Goal: Transaction & Acquisition: Book appointment/travel/reservation

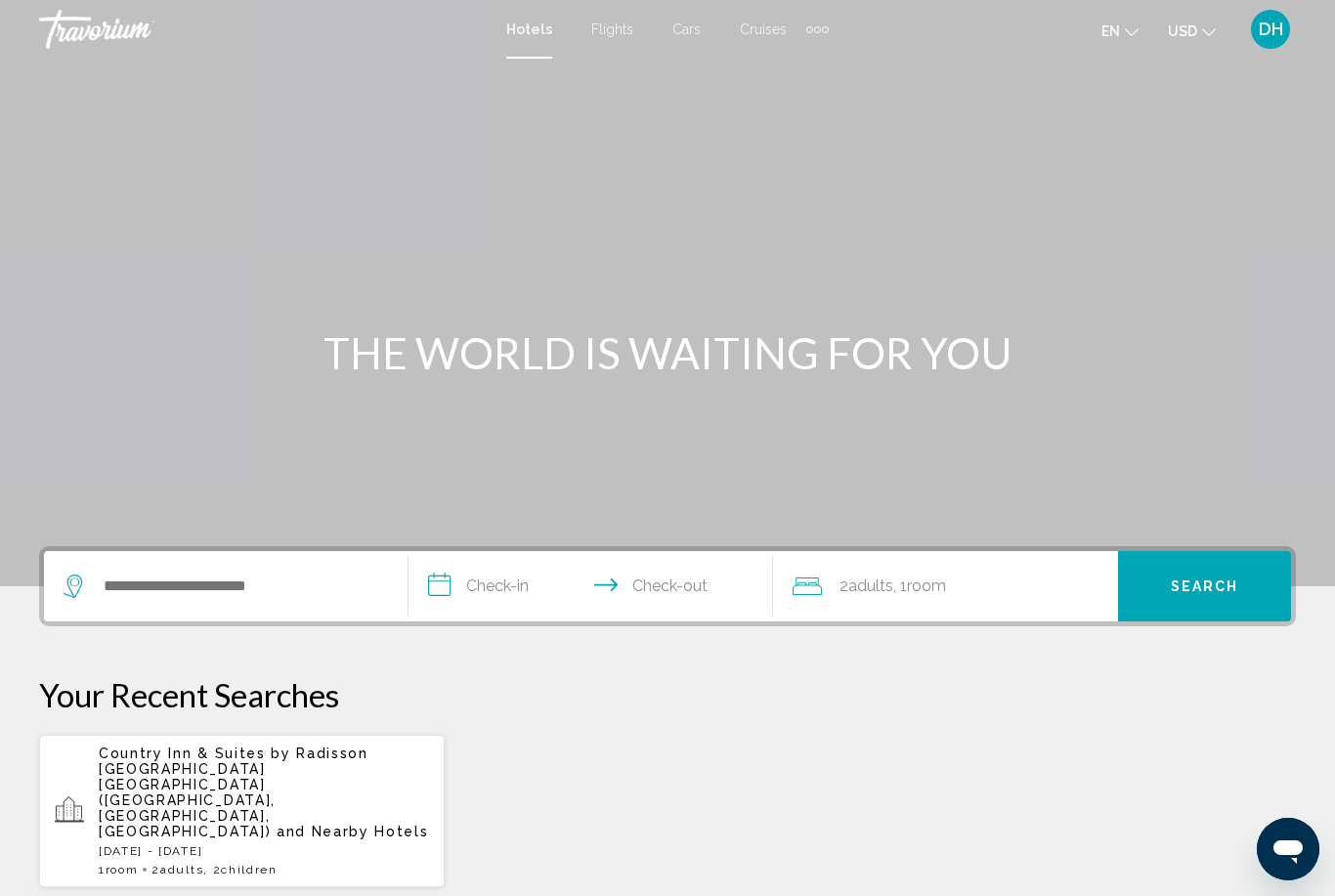
click at [236, 844] on p "[DATE] - [DATE]" at bounding box center [264, 851] width 330 height 14
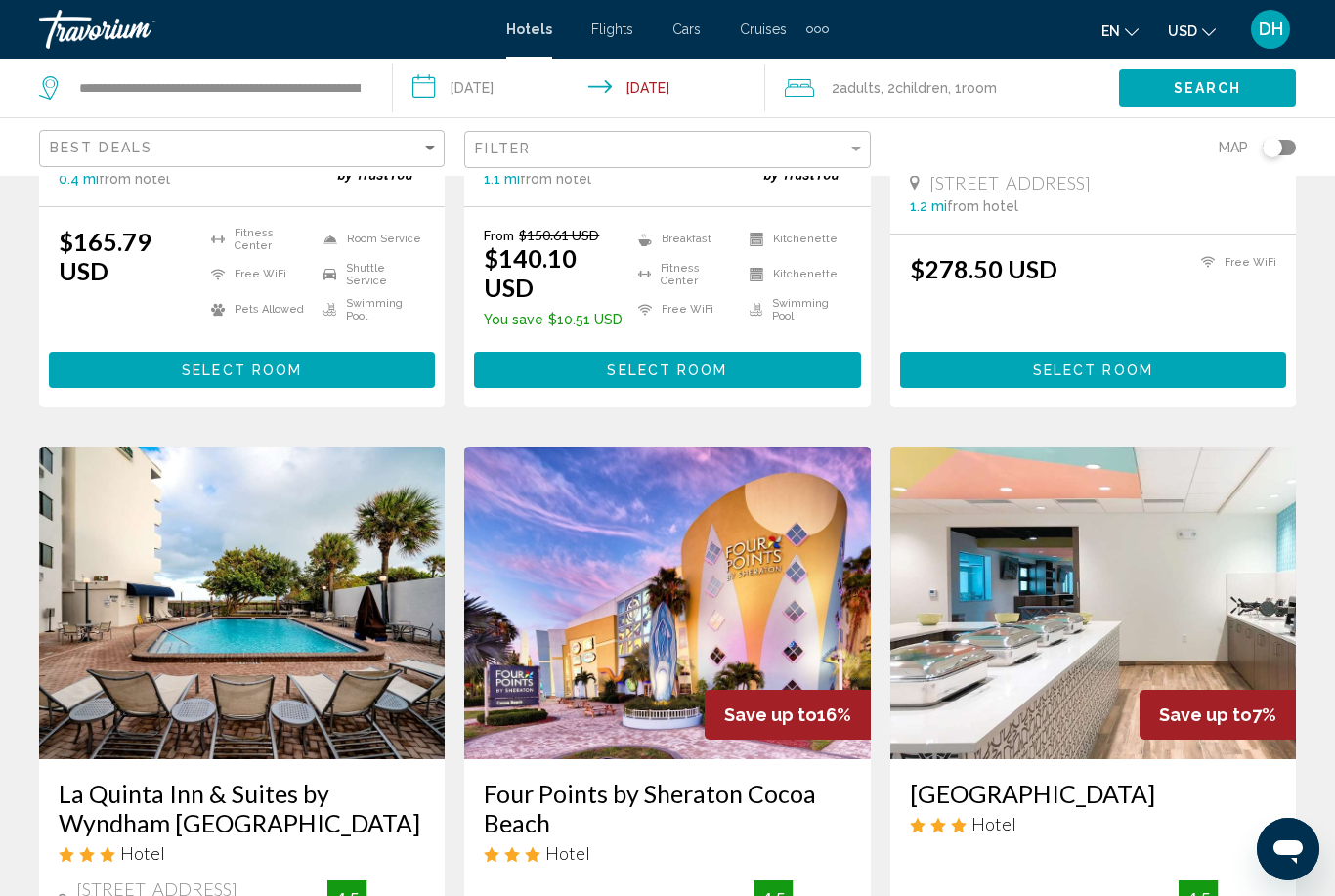
scroll to position [2107, 0]
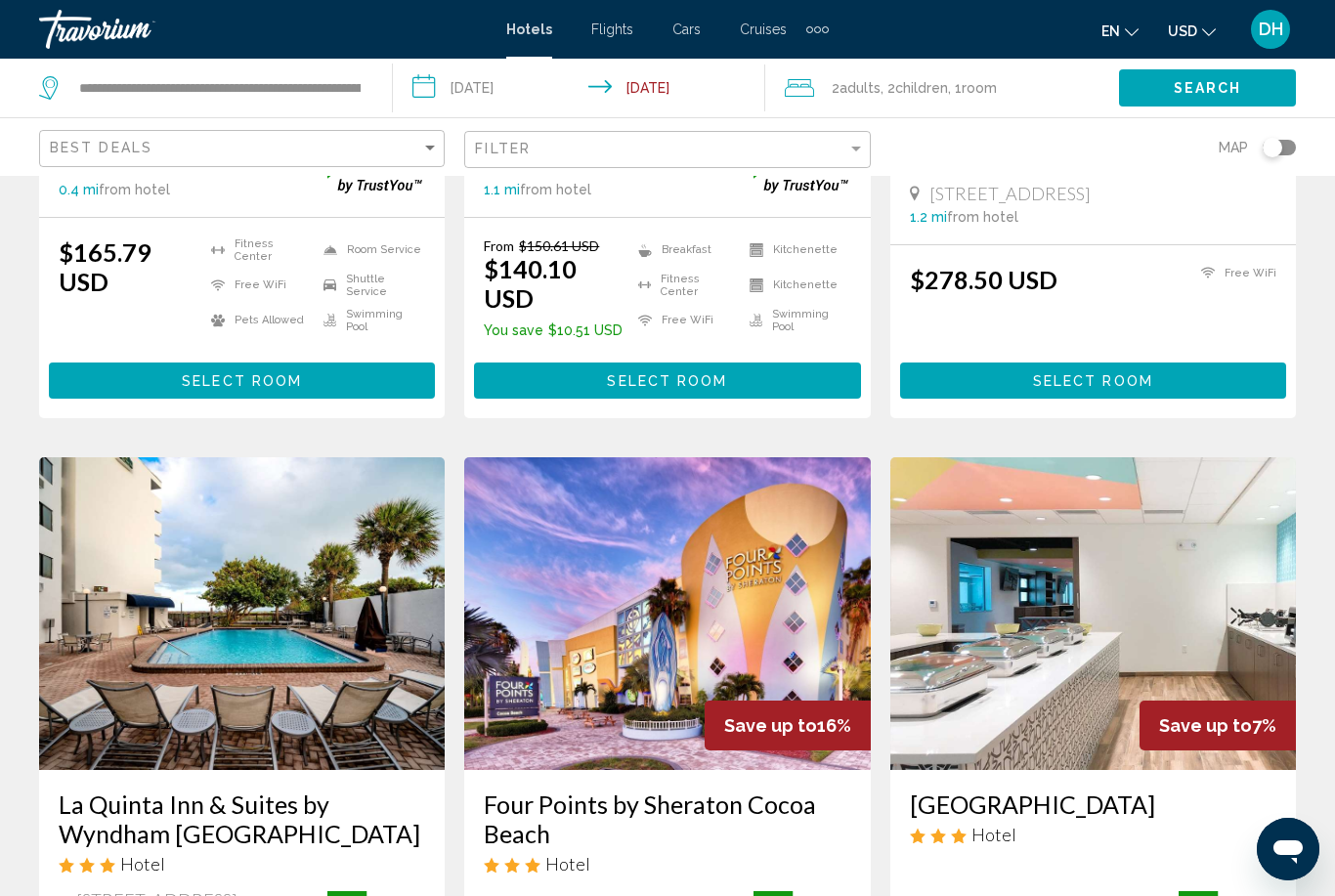
click at [711, 547] on img "Main content" at bounding box center [667, 613] width 405 height 313
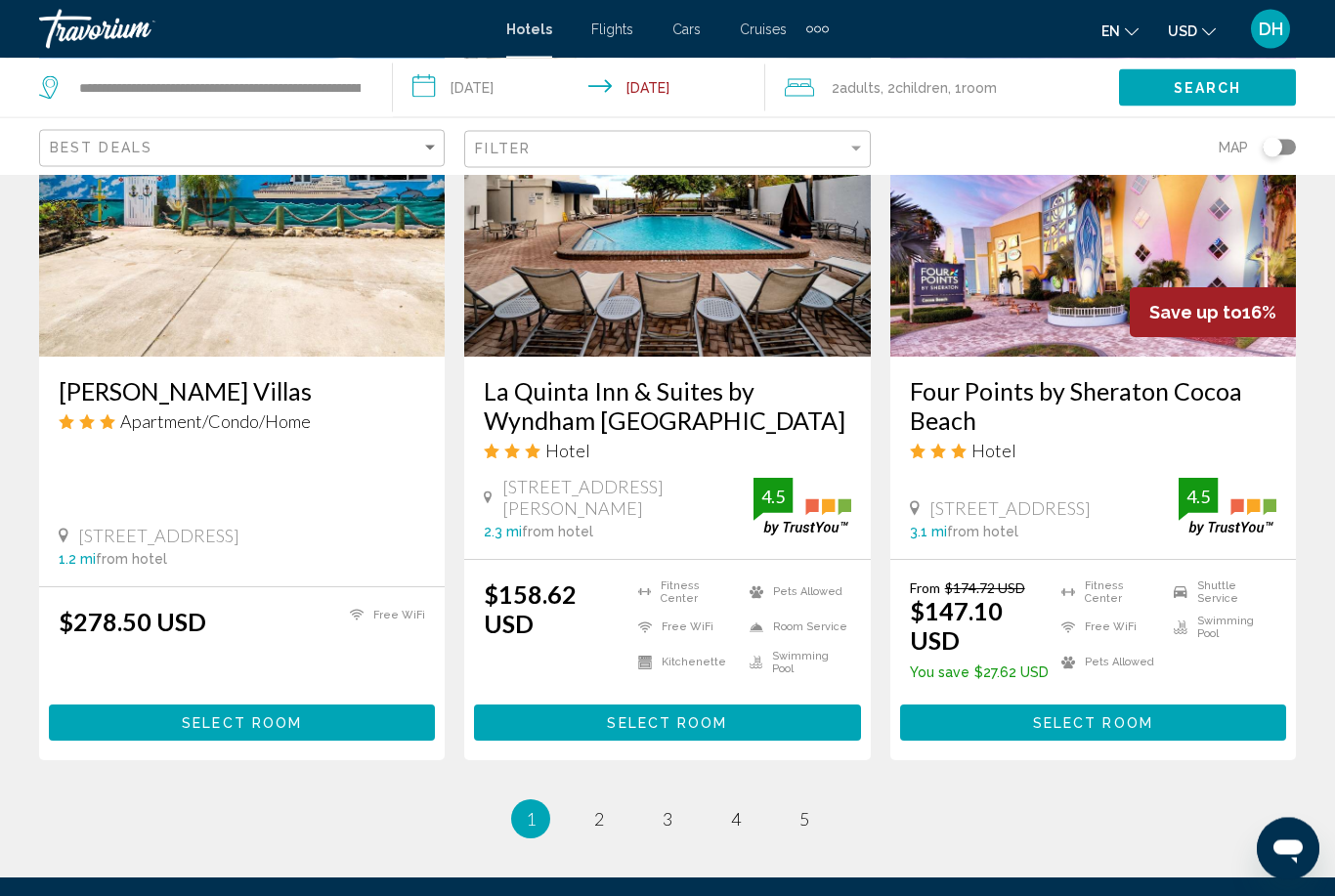
scroll to position [2564, 0]
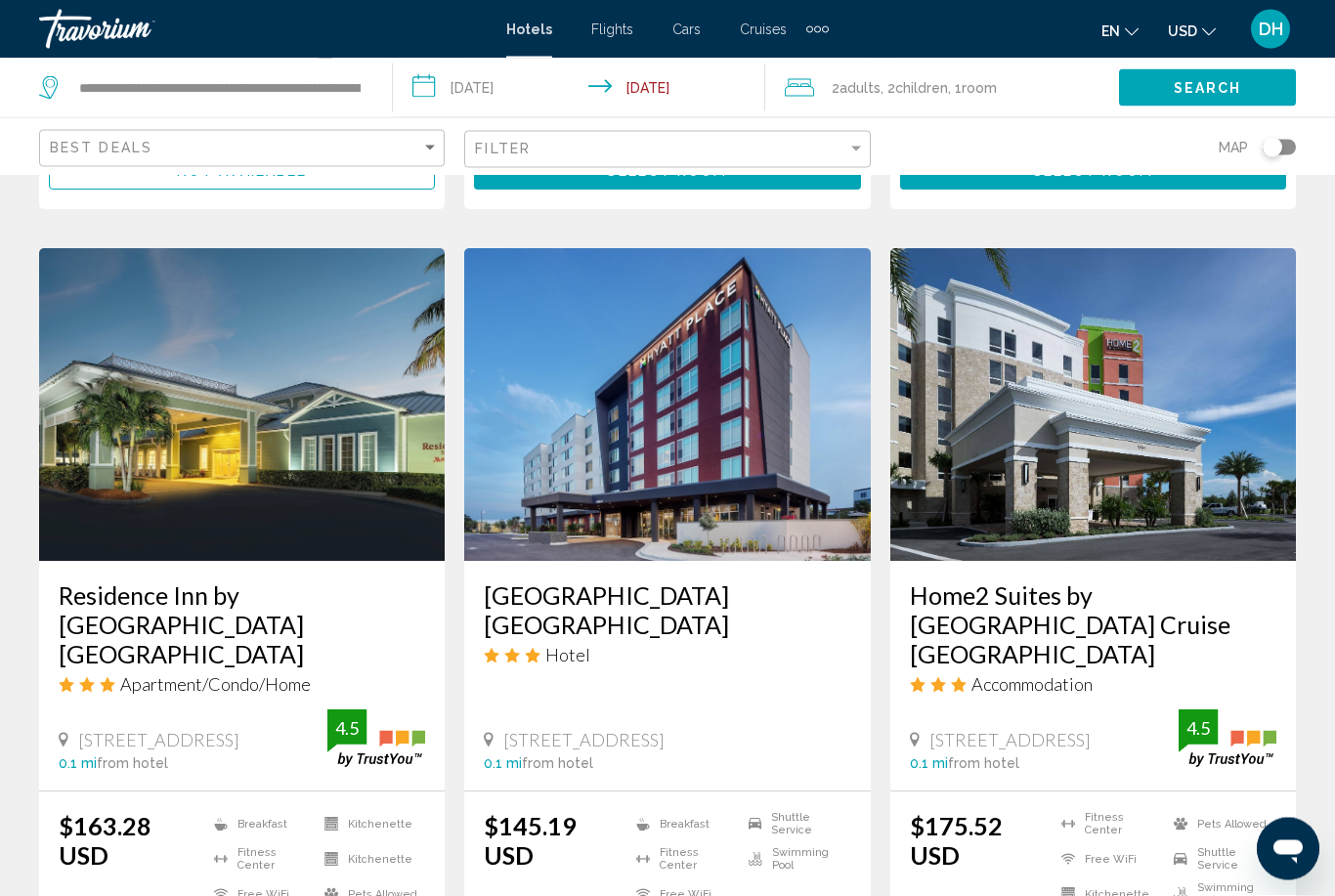
click at [700, 581] on h3 "Hyatt Place Cape Canaveral" at bounding box center [667, 610] width 366 height 59
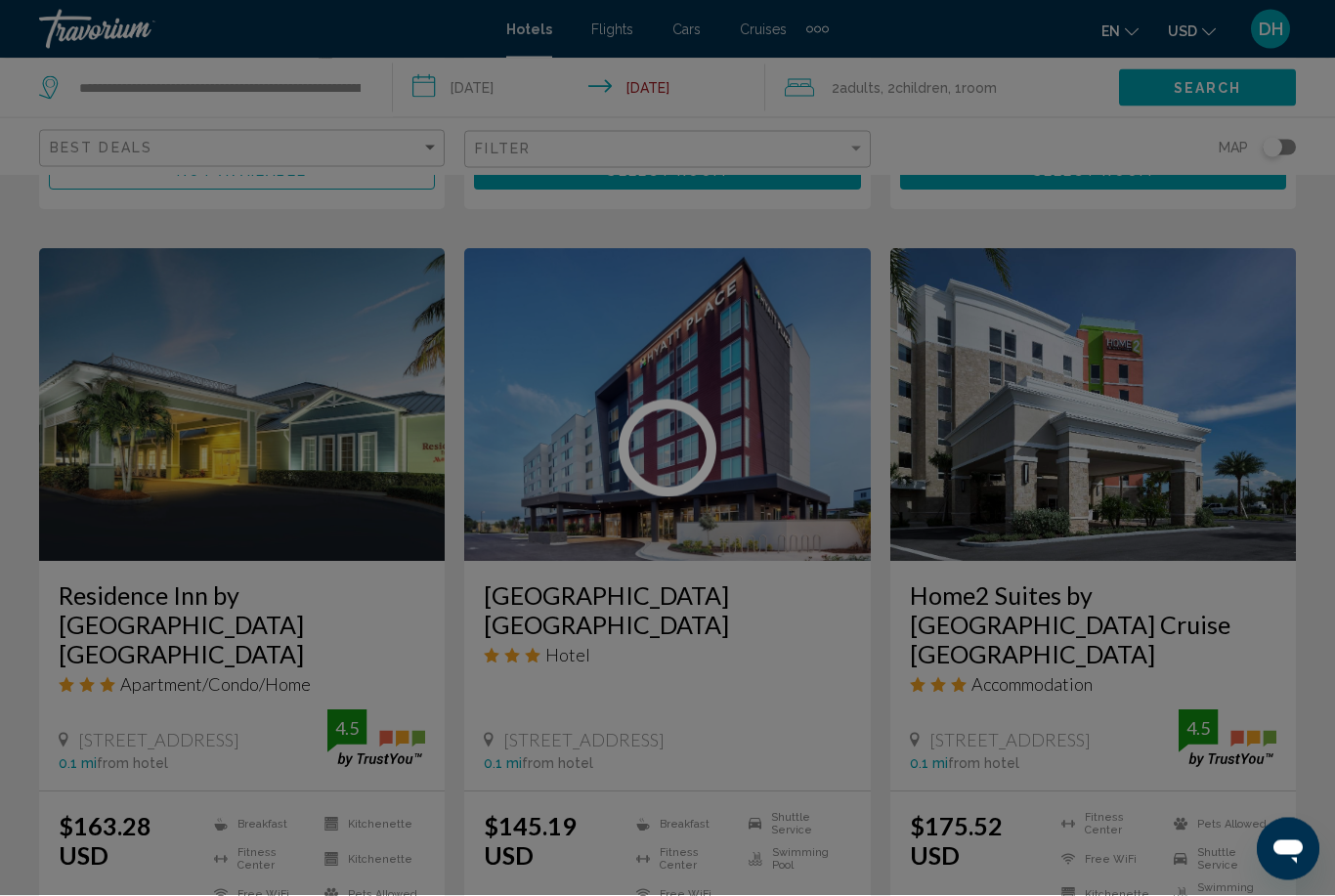
scroll to position [779, 0]
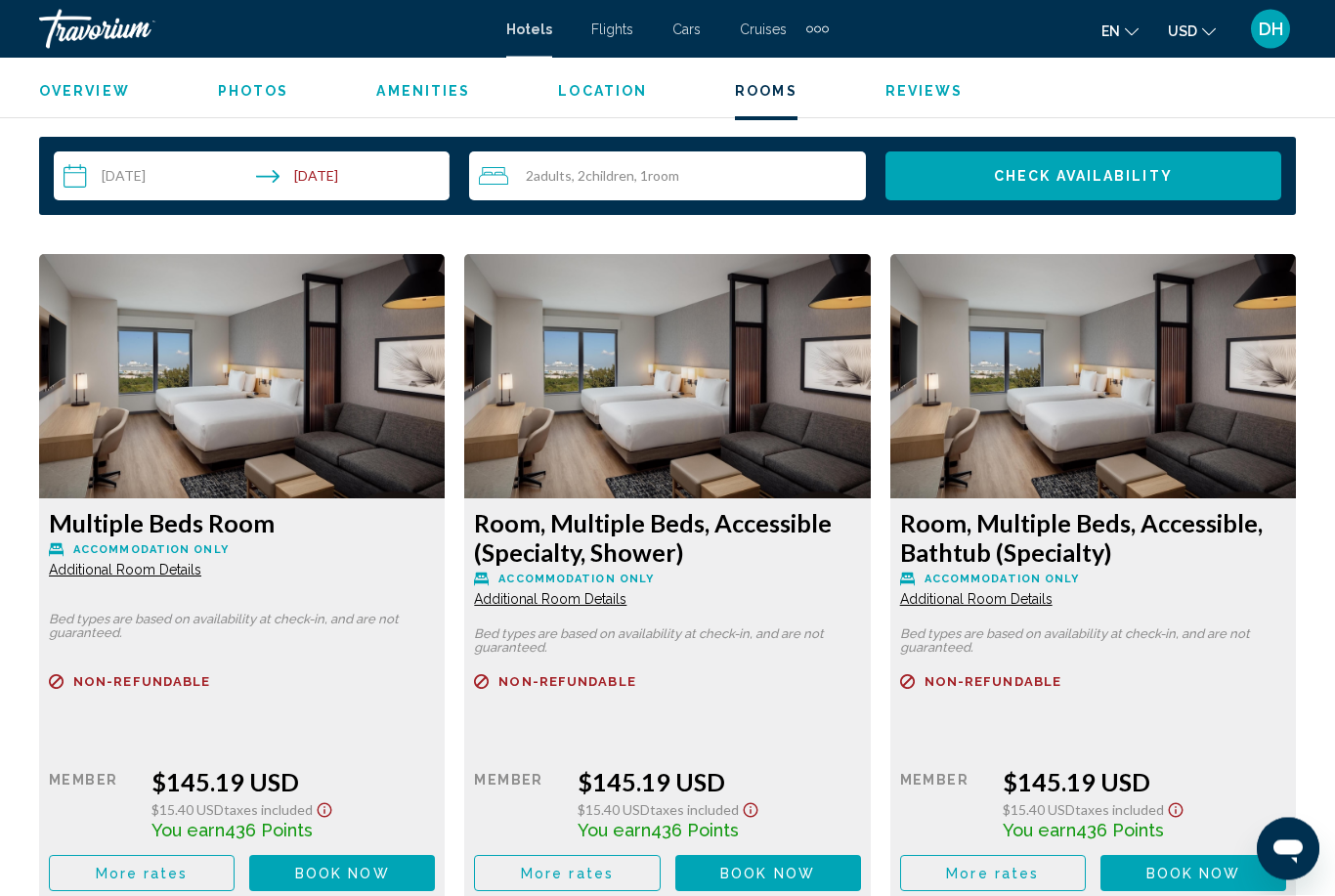
scroll to position [2855, 0]
click at [390, 869] on span "Book now" at bounding box center [343, 873] width 95 height 16
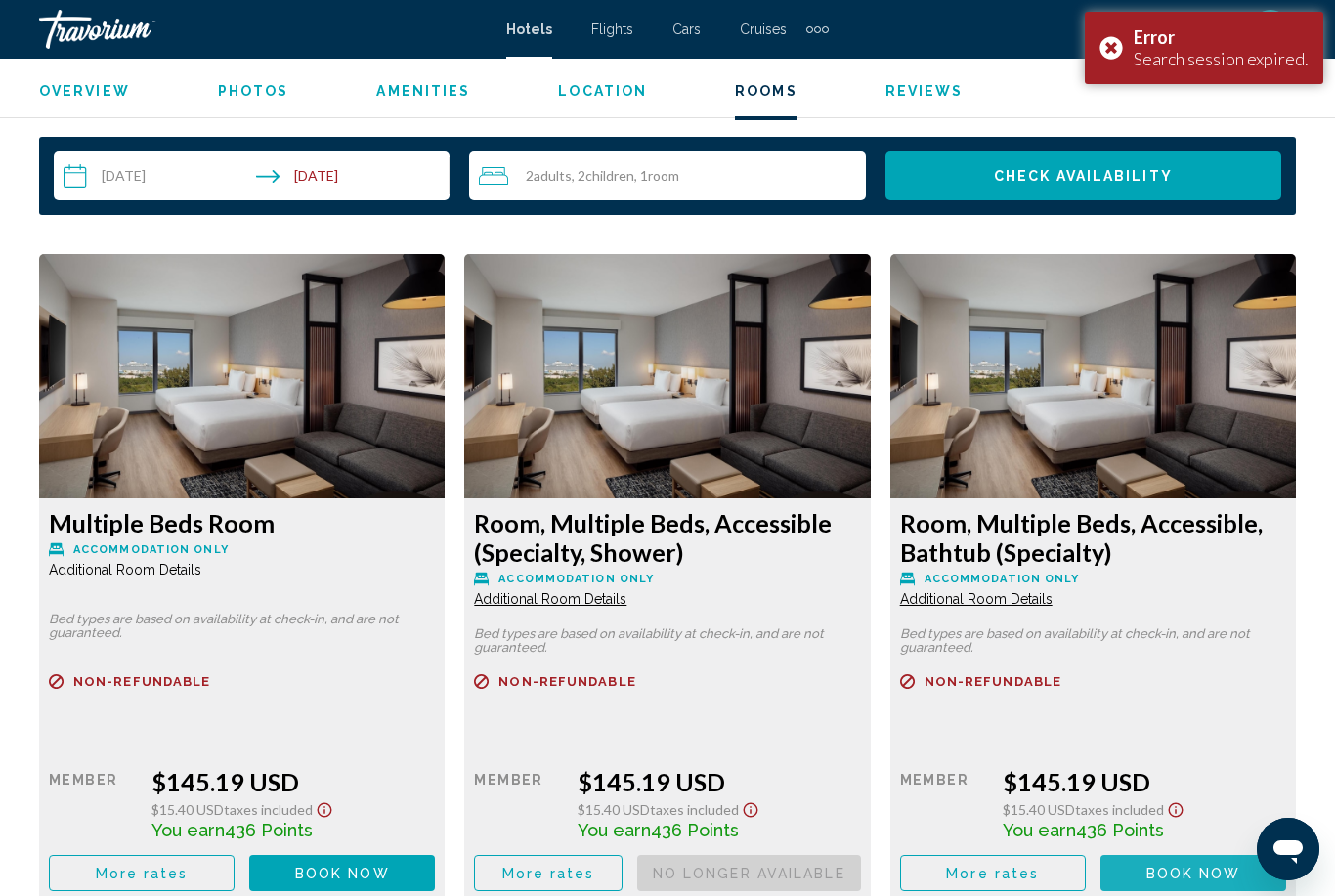
scroll to position [2854, 0]
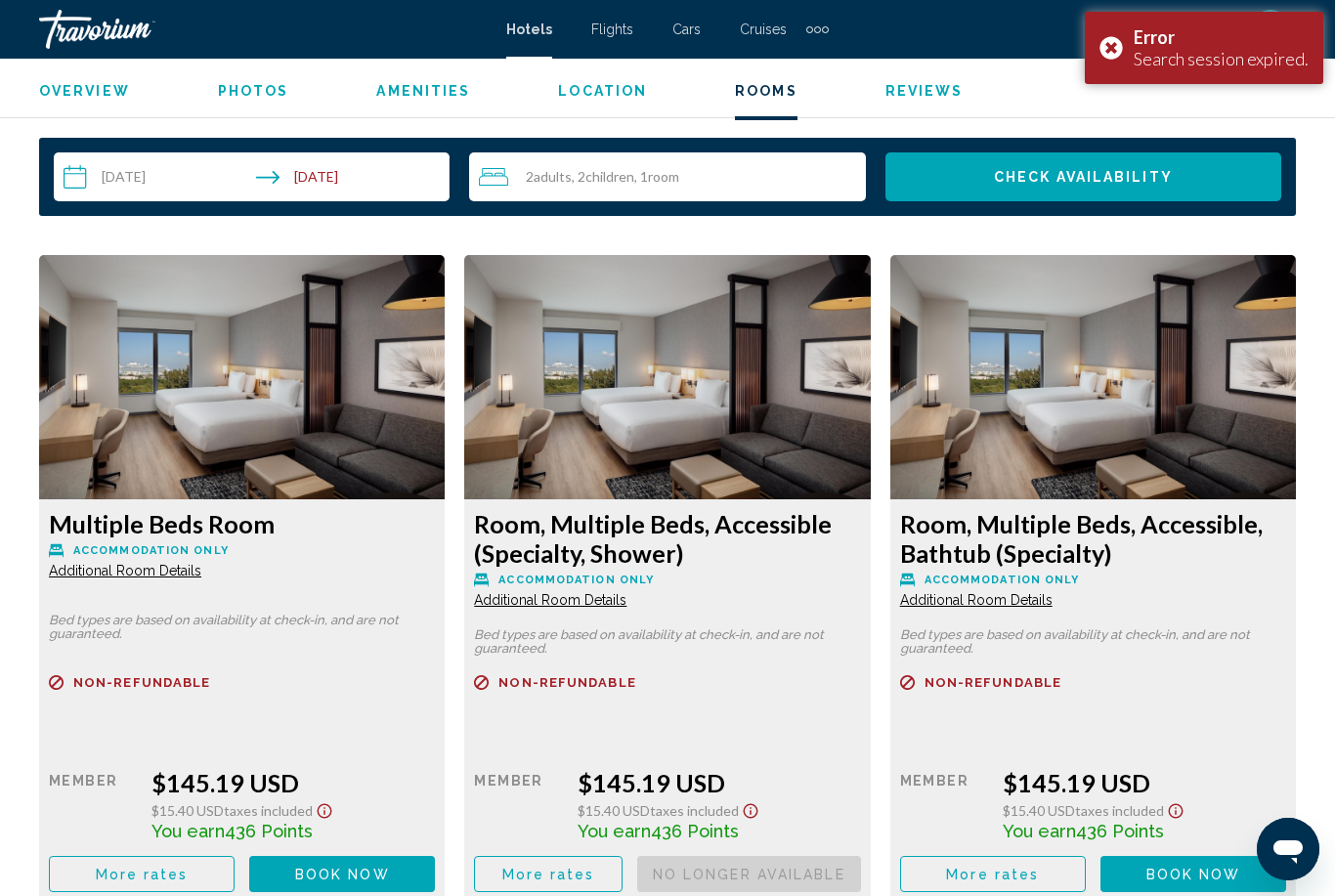
click at [390, 878] on span "Book now" at bounding box center [343, 874] width 95 height 16
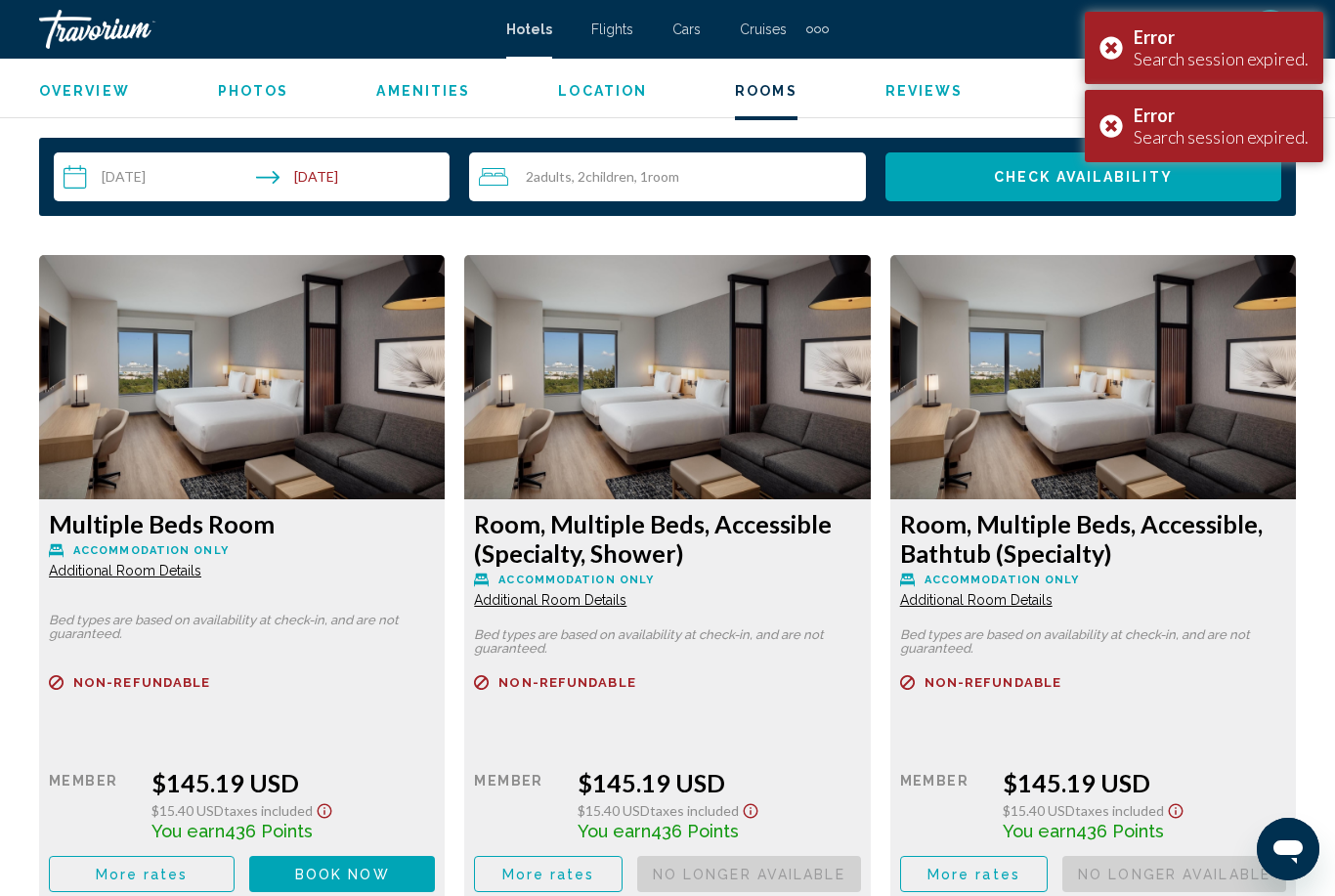
click at [362, 859] on button "Book now No longer available" at bounding box center [342, 873] width 186 height 36
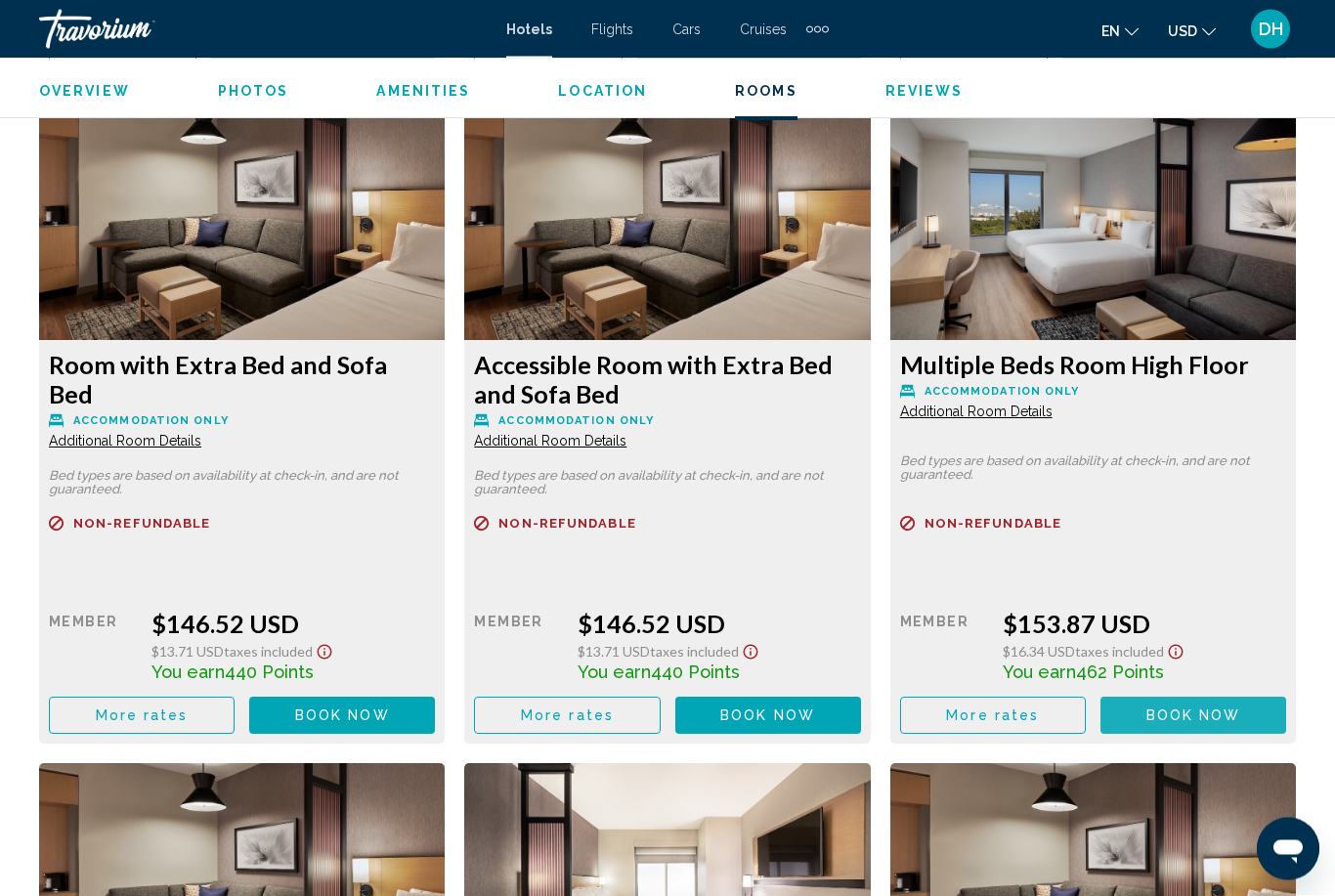
scroll to position [3679, 0]
click at [0, 0] on span "Book now" at bounding box center [0, 0] width 0 height 0
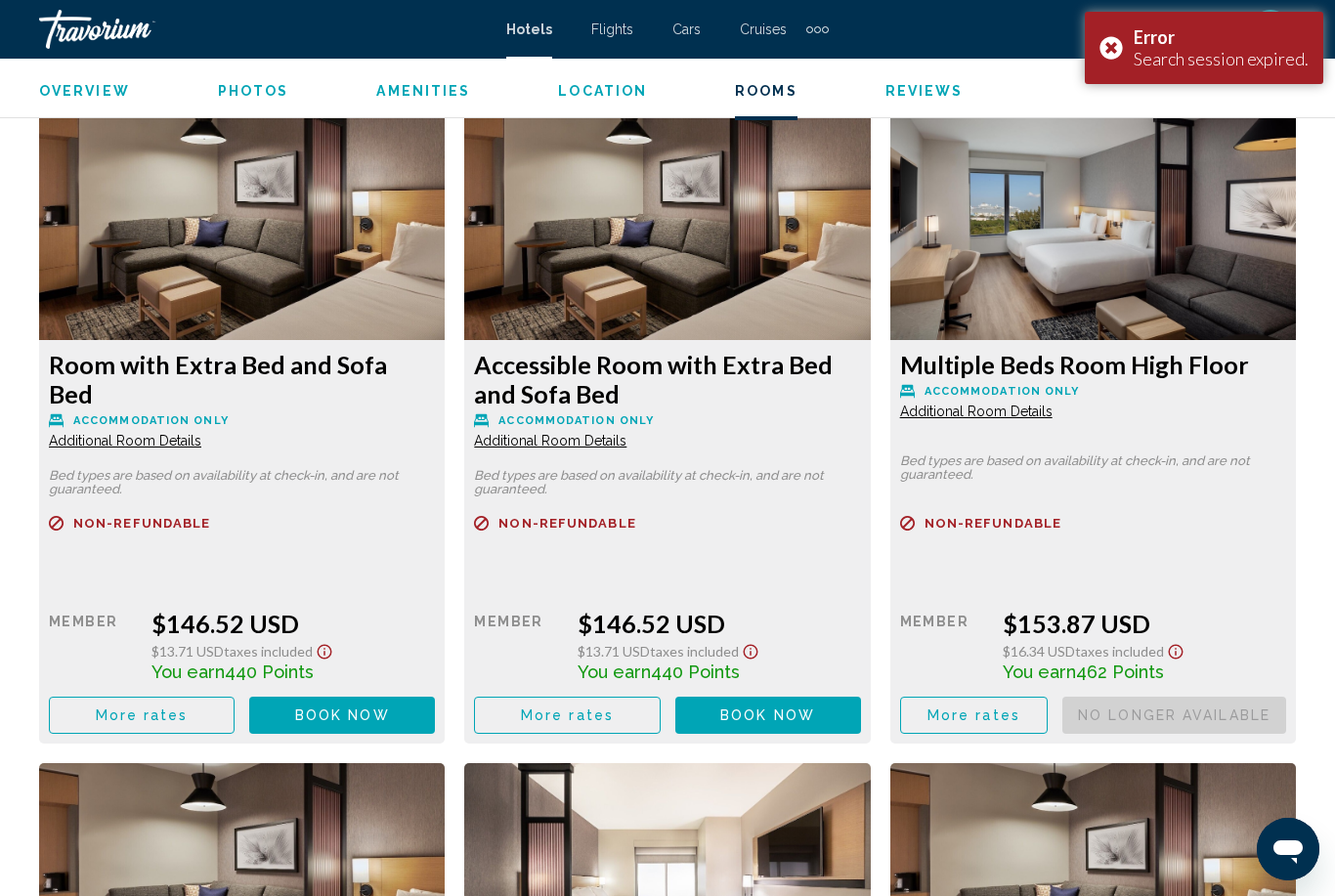
click at [0, 0] on span "Book now" at bounding box center [0, 0] width 0 height 0
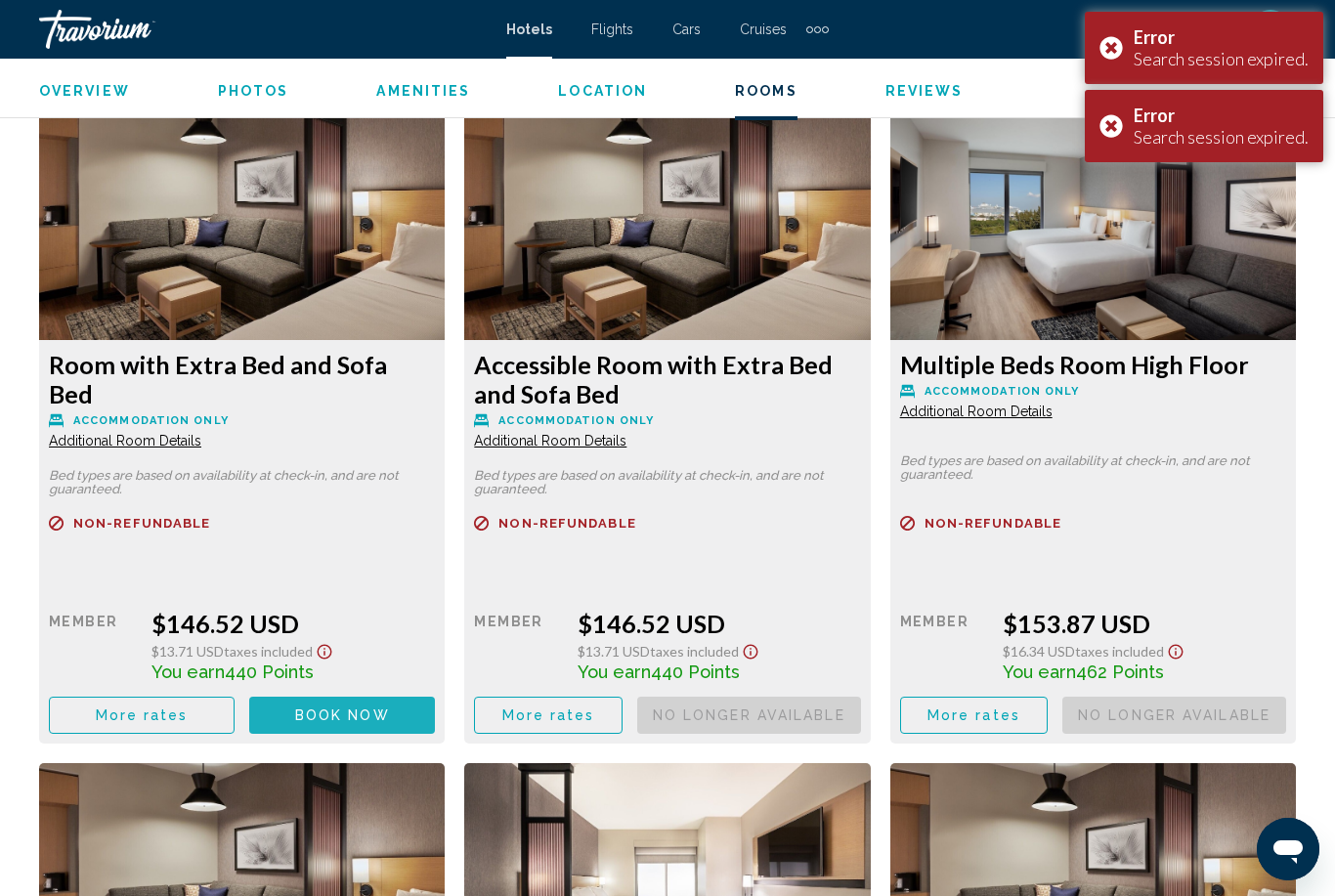
click at [0, 0] on span "Book now" at bounding box center [0, 0] width 0 height 0
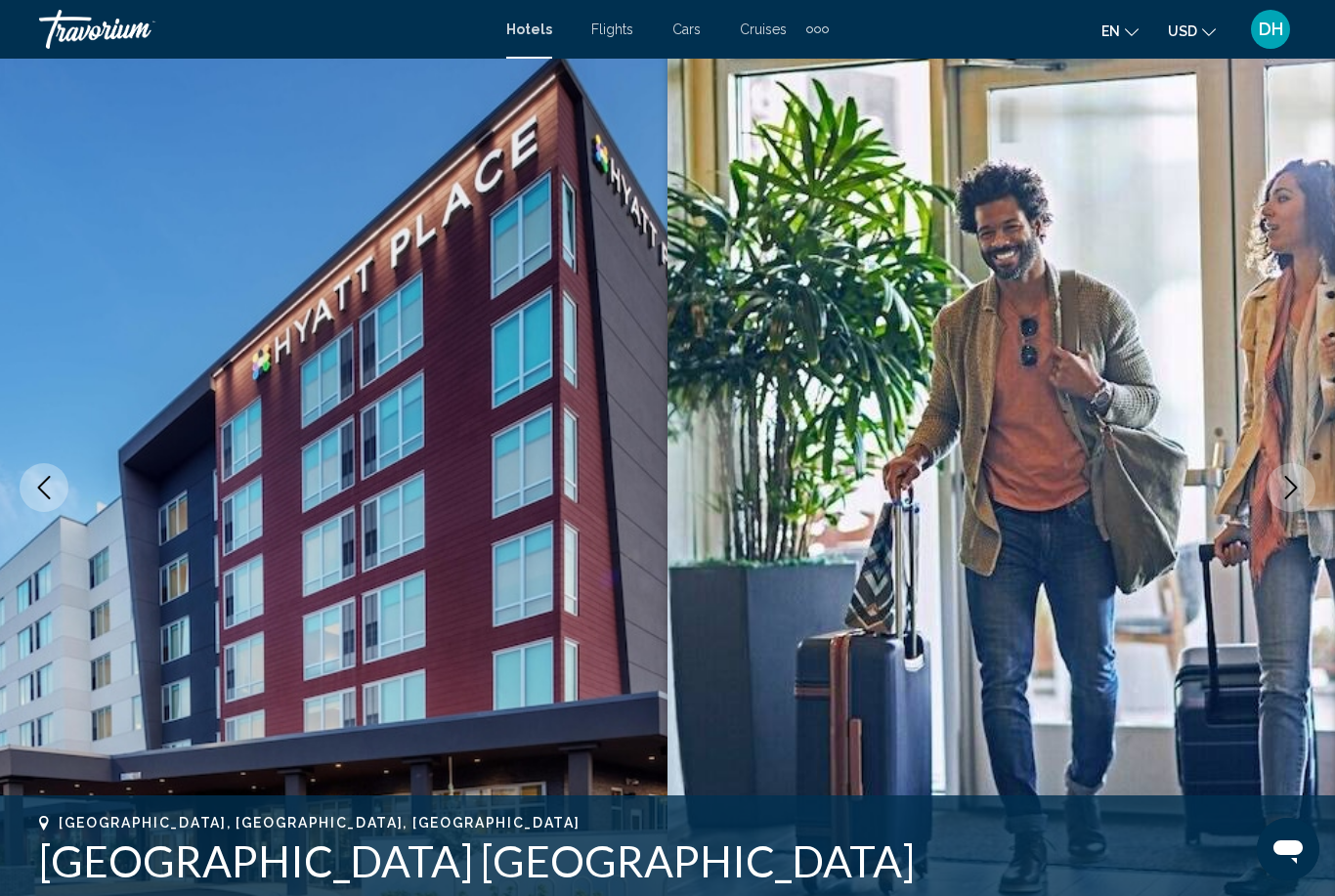
scroll to position [0, 0]
